Goal: Task Accomplishment & Management: Use online tool/utility

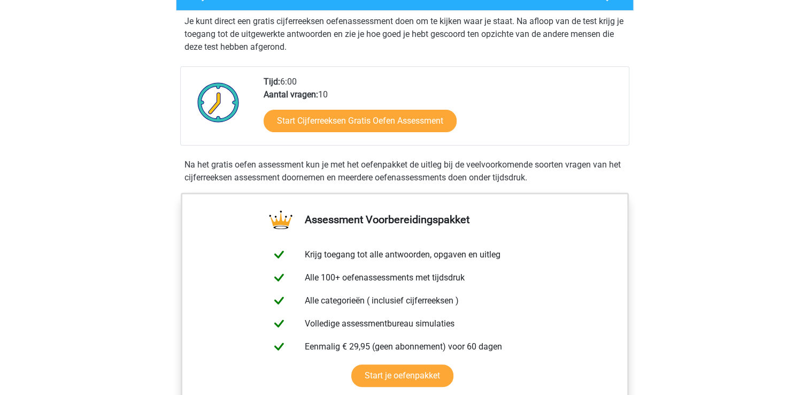
scroll to position [208, 0]
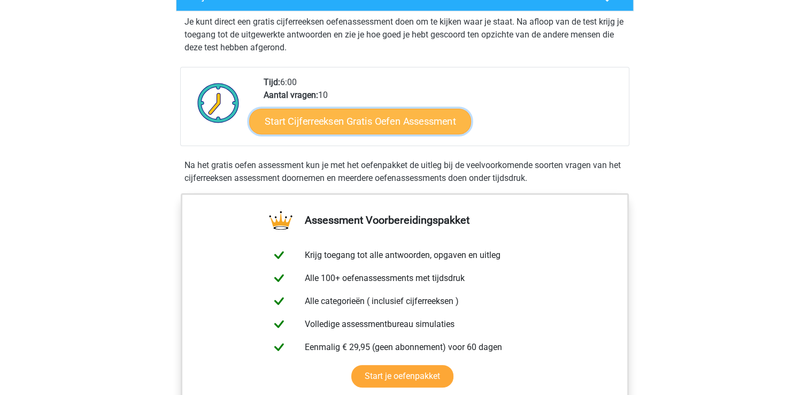
click at [382, 132] on link "Start Cijferreeksen Gratis Oefen Assessment" at bounding box center [360, 121] width 222 height 26
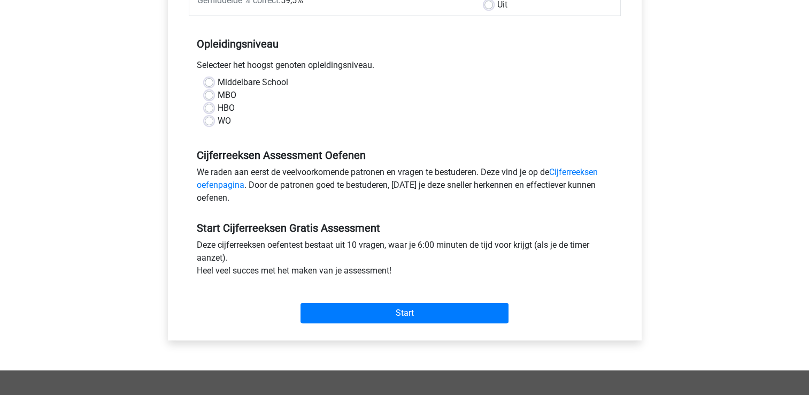
scroll to position [163, 0]
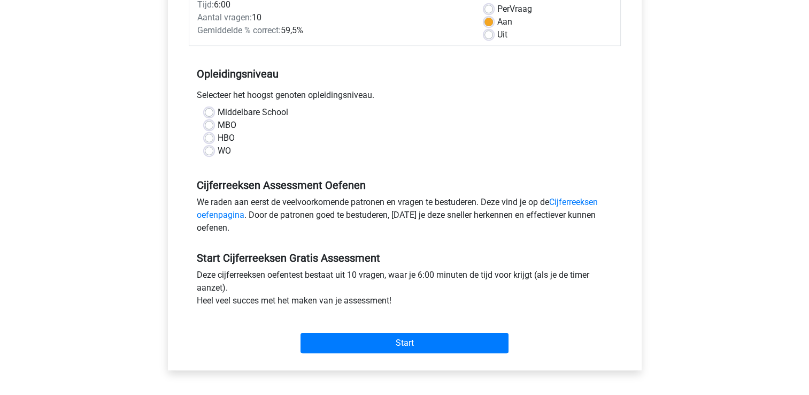
click at [218, 153] on label "WO" at bounding box center [224, 150] width 13 height 13
click at [207, 153] on input "WO" at bounding box center [209, 149] width 9 height 11
radio input "true"
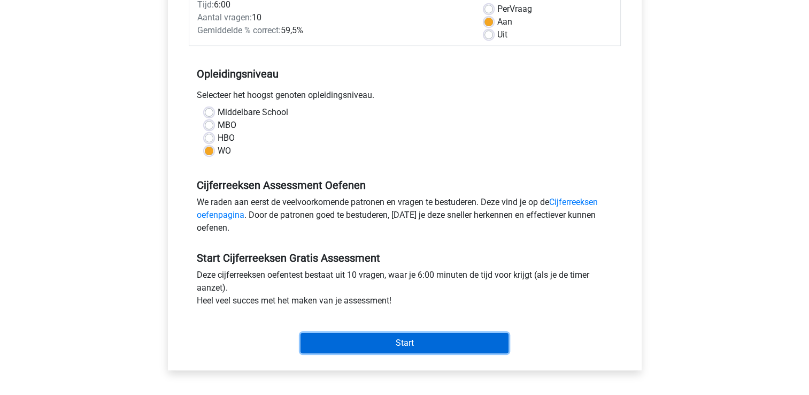
click at [463, 335] on input "Start" at bounding box center [405, 343] width 208 height 20
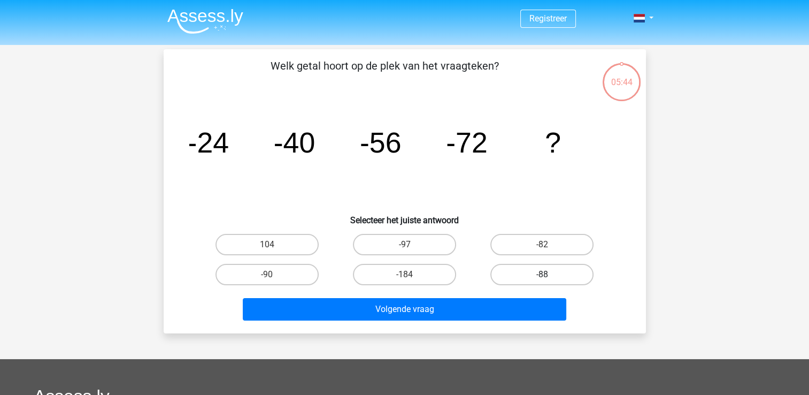
click at [550, 272] on label "-88" at bounding box center [541, 274] width 103 height 21
click at [549, 274] on input "-88" at bounding box center [545, 277] width 7 height 7
radio input "true"
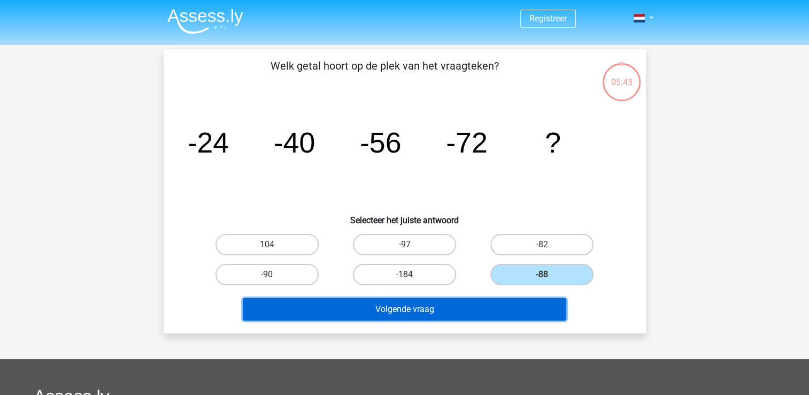
click at [483, 312] on button "Volgende vraag" at bounding box center [405, 309] width 324 height 22
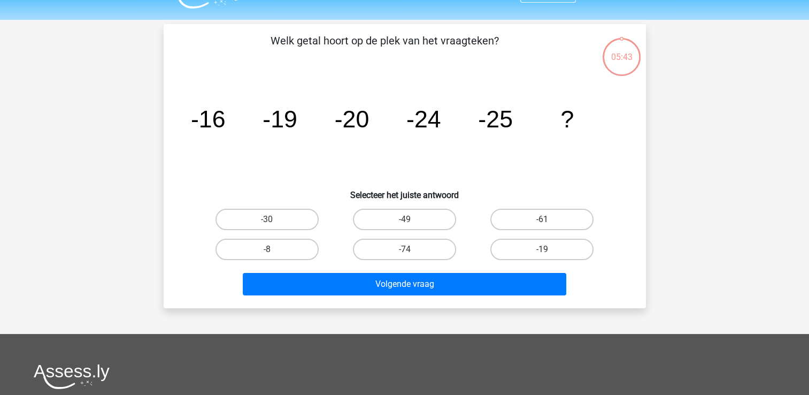
scroll to position [49, 0]
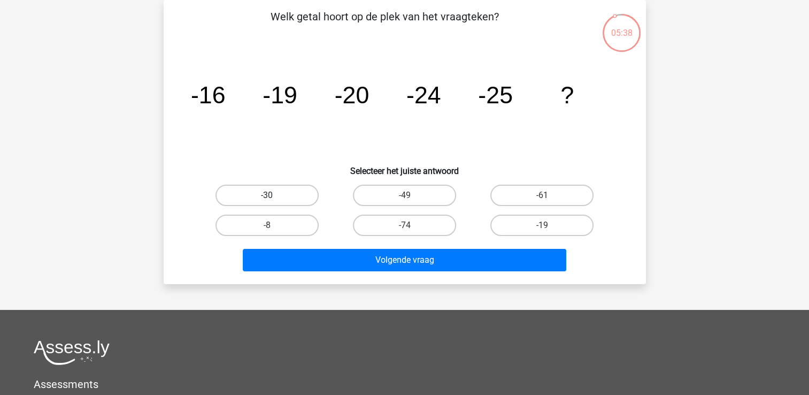
click at [310, 197] on label "-30" at bounding box center [266, 194] width 103 height 21
click at [274, 197] on input "-30" at bounding box center [270, 198] width 7 height 7
radio input "true"
click at [310, 197] on label "-30" at bounding box center [266, 194] width 103 height 21
click at [274, 197] on input "-30" at bounding box center [270, 198] width 7 height 7
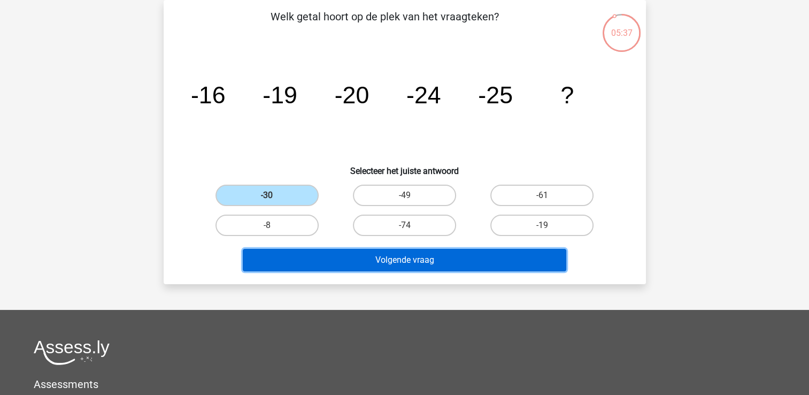
click at [422, 261] on button "Volgende vraag" at bounding box center [405, 260] width 324 height 22
